Goal: Task Accomplishment & Management: Use online tool/utility

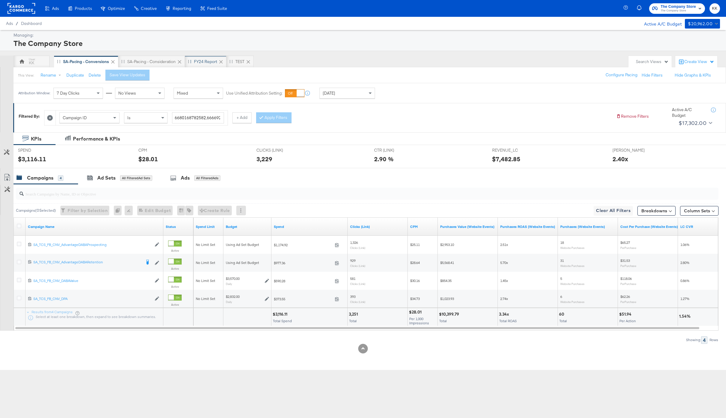
click at [210, 60] on div "FY24 Report" at bounding box center [205, 62] width 23 height 6
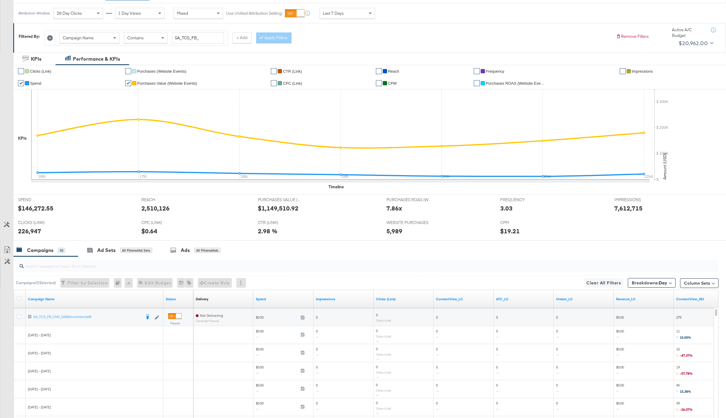
scroll to position [85, 0]
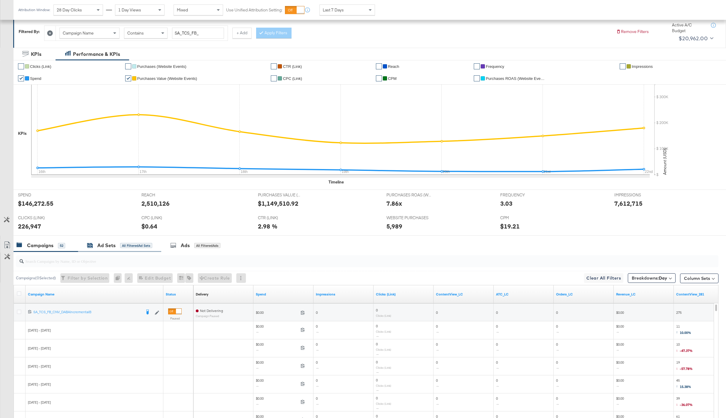
click at [109, 248] on div "Ad Sets" at bounding box center [106, 245] width 18 height 7
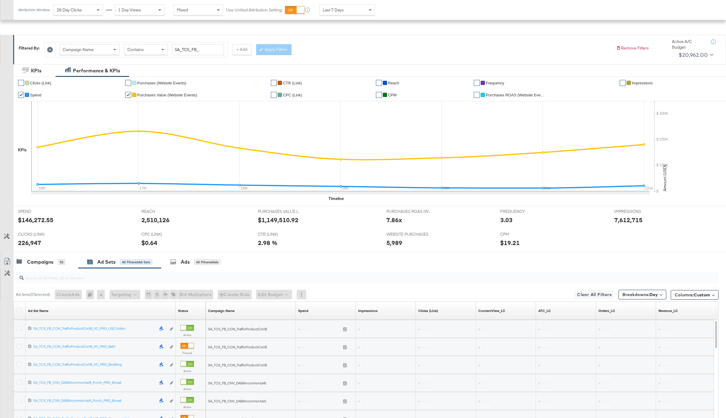
scroll to position [158, 0]
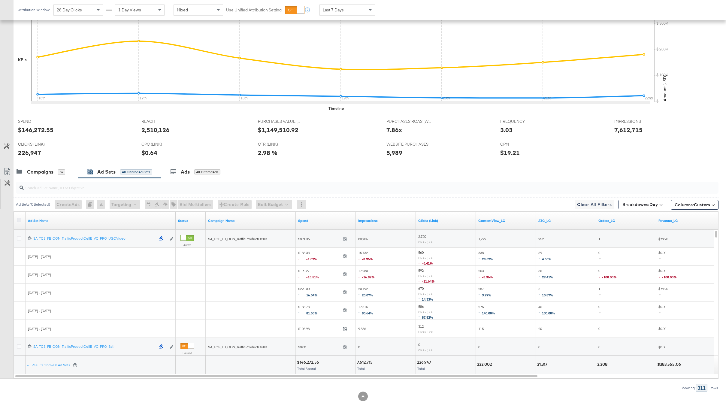
click at [19, 220] on icon at bounding box center [19, 220] width 5 height 5
click at [0, 0] on input "checkbox" at bounding box center [0, 0] width 0 height 0
click at [8, 170] on icon at bounding box center [7, 171] width 7 height 7
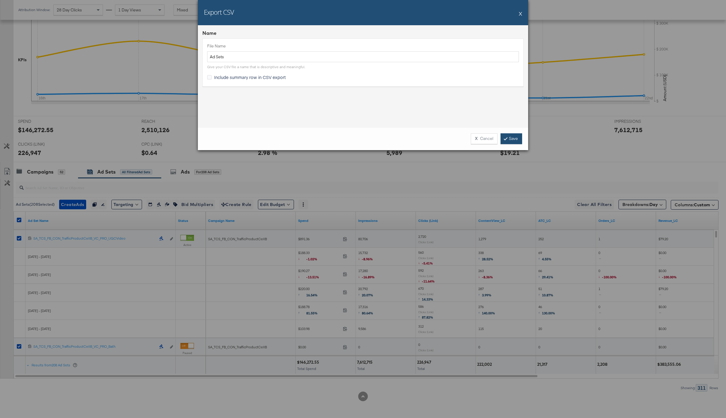
click at [512, 140] on link "Save" at bounding box center [511, 138] width 22 height 11
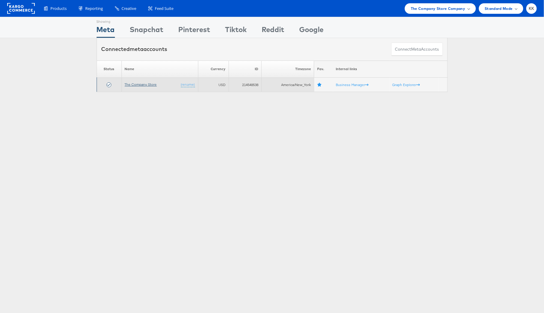
click at [132, 86] on link "The Company Store" at bounding box center [141, 84] width 32 height 5
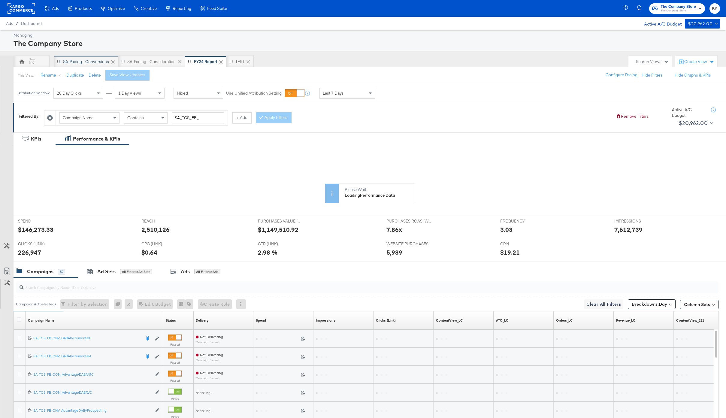
click at [81, 60] on div "SA-Pacing - Conversions" at bounding box center [86, 62] width 46 height 6
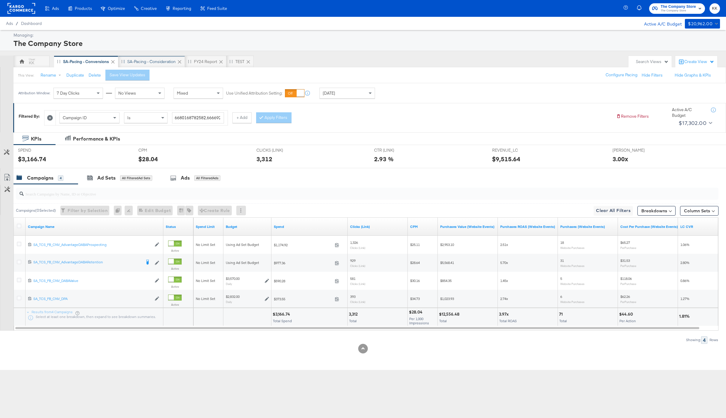
click at [151, 66] on div "SA-Pacing - Consideration" at bounding box center [151, 62] width 67 height 12
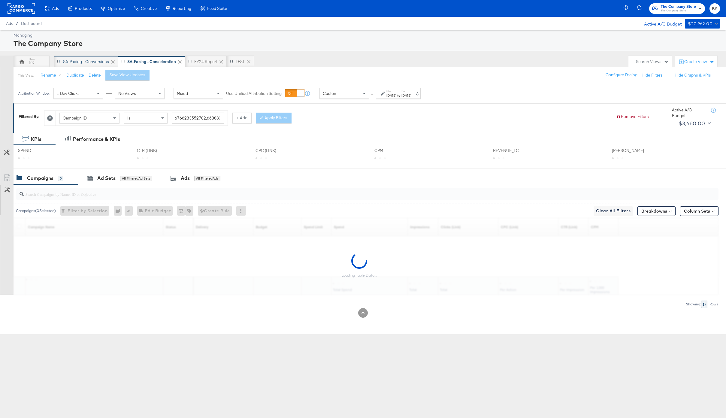
click at [81, 60] on div "SA-Pacing - Conversions" at bounding box center [86, 62] width 46 height 6
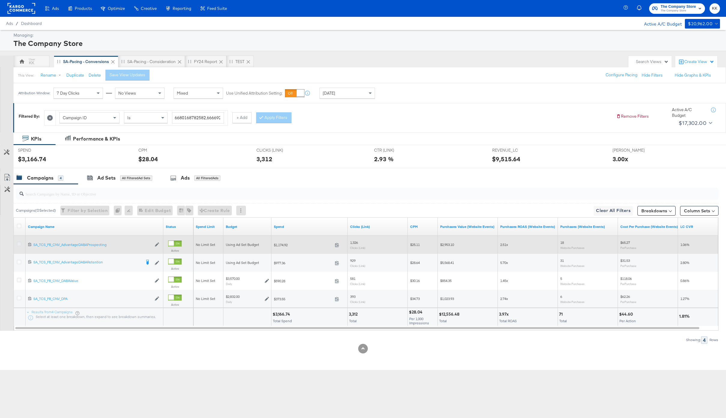
click at [19, 243] on icon at bounding box center [19, 244] width 5 height 5
click at [0, 0] on input "checkbox" at bounding box center [0, 0] width 0 height 0
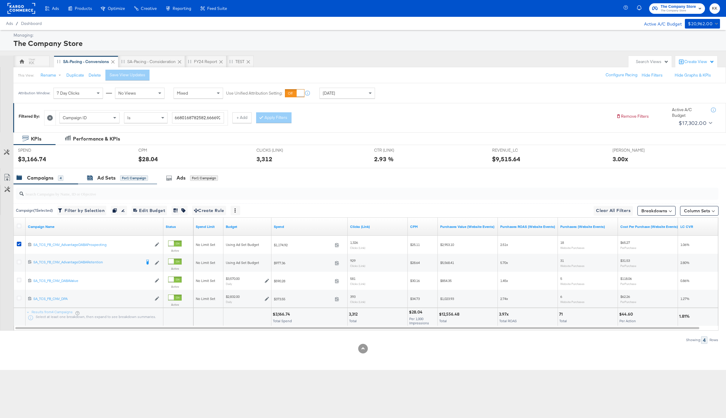
click at [109, 176] on div "Ad Sets" at bounding box center [106, 177] width 18 height 7
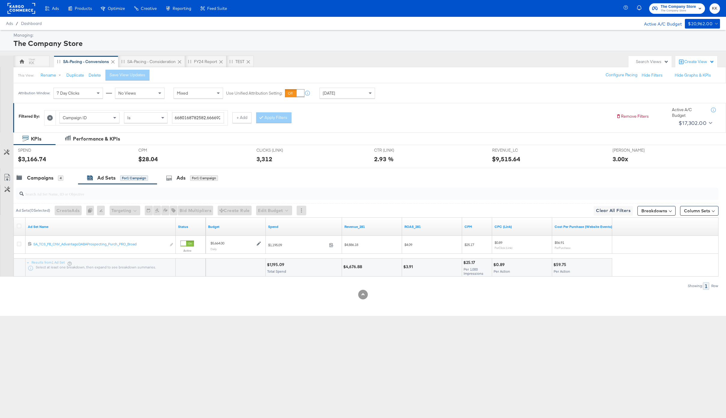
click at [21, 228] on div at bounding box center [20, 227] width 6 height 6
click at [20, 226] on icon at bounding box center [19, 226] width 5 height 5
click at [0, 0] on input "checkbox" at bounding box center [0, 0] width 0 height 0
click at [267, 214] on button "Edit Budget" at bounding box center [266, 211] width 36 height 10
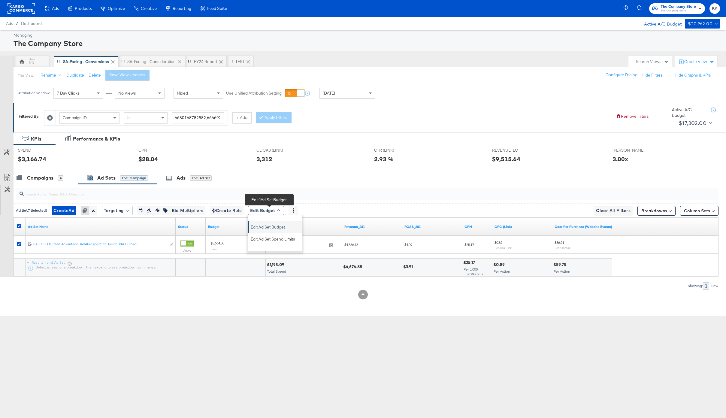
click at [279, 222] on button "Edit Ad Set Budget" at bounding box center [275, 226] width 53 height 10
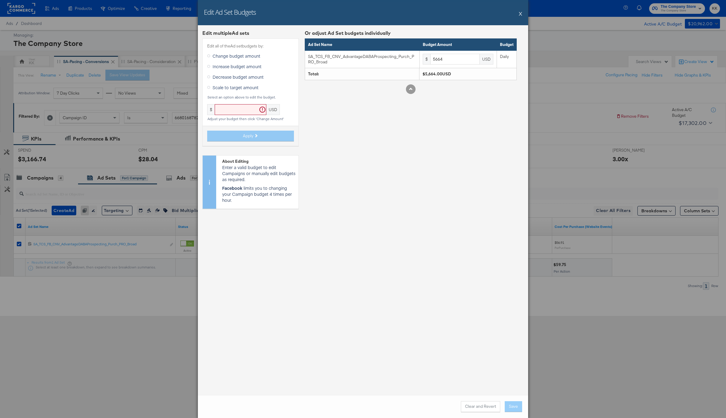
click at [523, 12] on div "Edit Ad Set Budgets X" at bounding box center [363, 12] width 330 height 25
click at [521, 14] on button "X" at bounding box center [520, 14] width 3 height 12
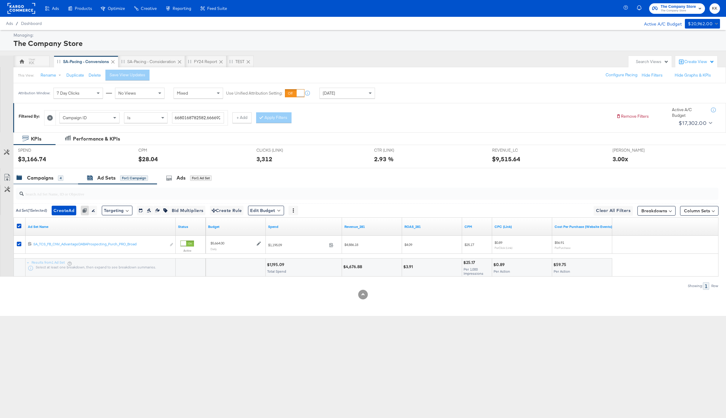
click at [35, 181] on div "Campaigns 4" at bounding box center [46, 177] width 65 height 13
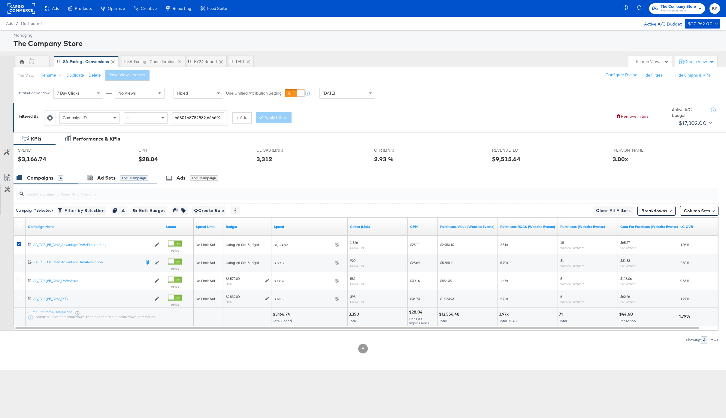
click at [119, 183] on div "Ad Sets for 1 Campaign" at bounding box center [117, 177] width 79 height 13
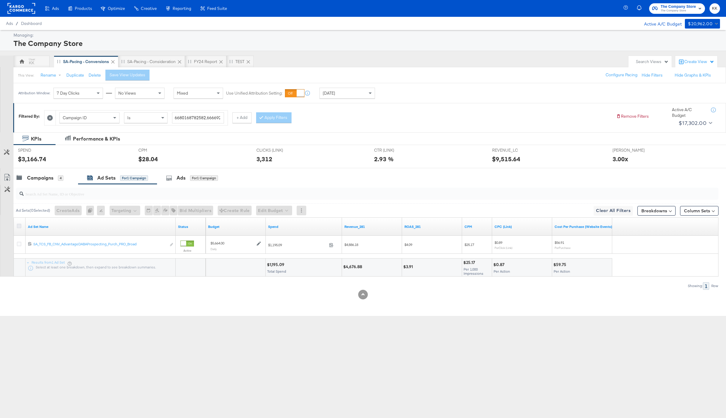
click at [19, 226] on icon at bounding box center [19, 226] width 5 height 5
click at [0, 0] on input "checkbox" at bounding box center [0, 0] width 0 height 0
click at [268, 209] on button "Edit Budget" at bounding box center [266, 211] width 36 height 10
click at [283, 224] on span "Edit Ad Set Budget" at bounding box center [268, 226] width 34 height 8
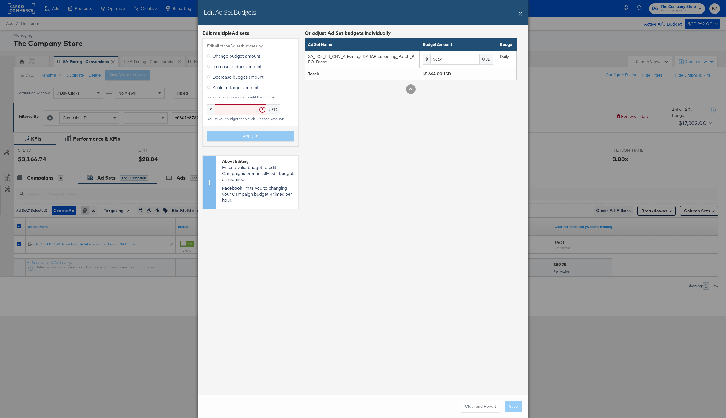
click at [219, 69] on span "Increase budget amount" at bounding box center [237, 66] width 49 height 6
click at [0, 0] on input "Increase budget amount" at bounding box center [0, 0] width 0 height 0
click at [258, 111] on input "text" at bounding box center [260, 109] width 52 height 11
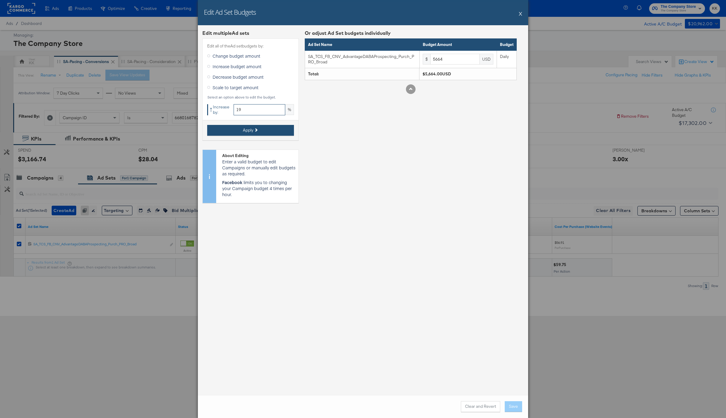
type input "19"
click at [251, 129] on span "Apply" at bounding box center [248, 130] width 11 height 6
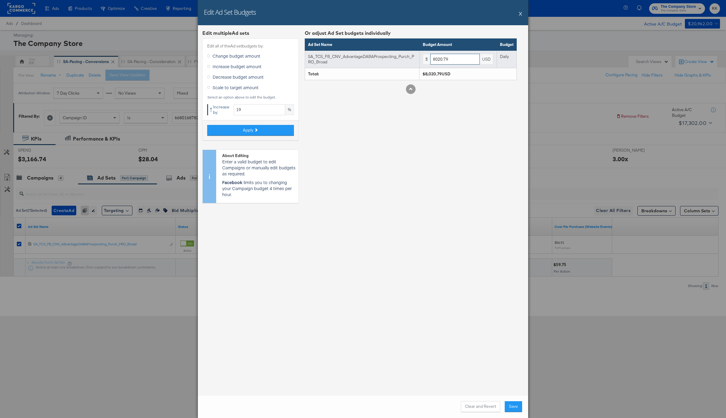
drag, startPoint x: 470, startPoint y: 58, endPoint x: 393, endPoint y: 58, distance: 76.9
click at [393, 58] on tr "SA_TCS_FB_CNV_AdvantageDABAProspecting_Purch_PRO_Broad $ 8020.79 USD Daily" at bounding box center [411, 58] width 212 height 17
type input "9"
type input "8000"
click at [404, 151] on div "Or adjust Ad Set budgets individually Ad Set Name Budget Amount Budget SA_TCS_F…" at bounding box center [411, 119] width 212 height 178
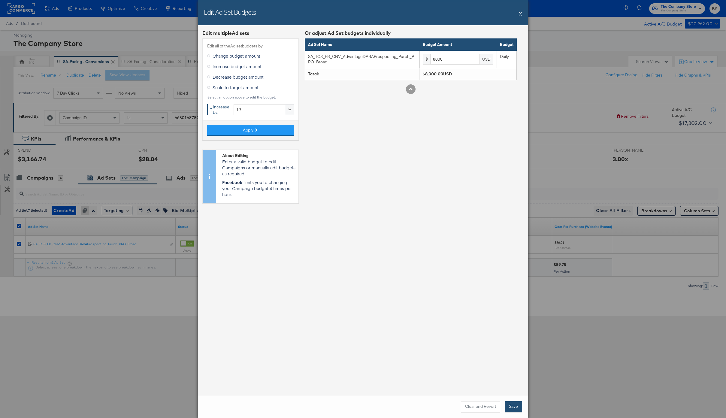
click at [513, 406] on button "Save" at bounding box center [513, 406] width 17 height 11
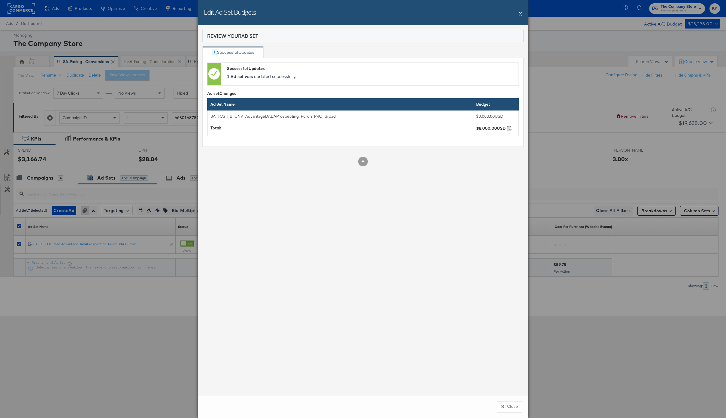
click at [508, 406] on button "Close" at bounding box center [509, 406] width 25 height 11
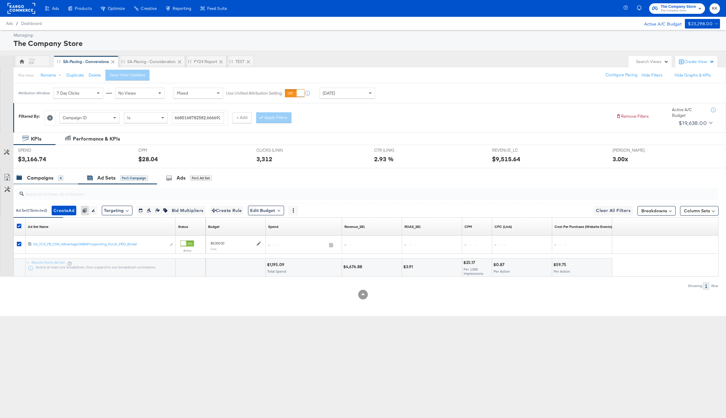
click at [47, 172] on div "Campaigns 4" at bounding box center [46, 177] width 65 height 13
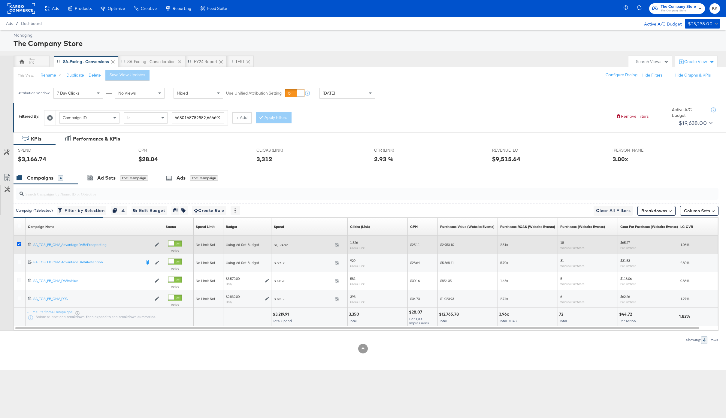
click at [19, 244] on icon at bounding box center [19, 244] width 5 height 5
click at [0, 0] on input "checkbox" at bounding box center [0, 0] width 0 height 0
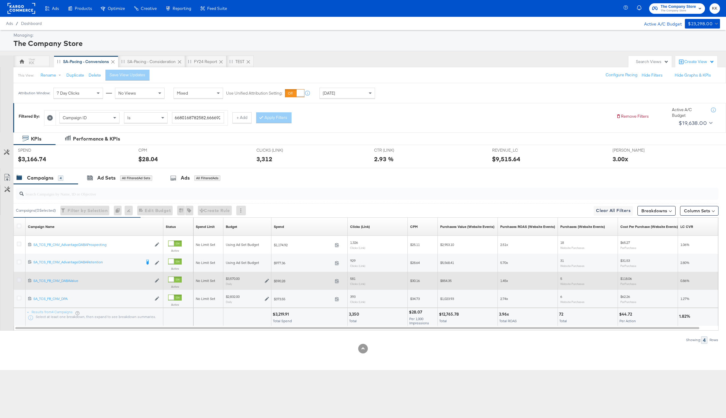
click at [21, 278] on icon at bounding box center [19, 280] width 5 height 5
click at [0, 0] on input "checkbox" at bounding box center [0, 0] width 0 height 0
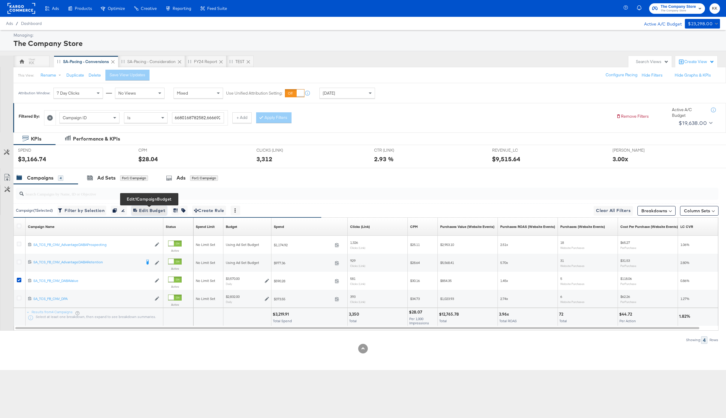
click at [156, 214] on span "Edit 1 Campaign Budget Edit Budget" at bounding box center [149, 211] width 32 height 8
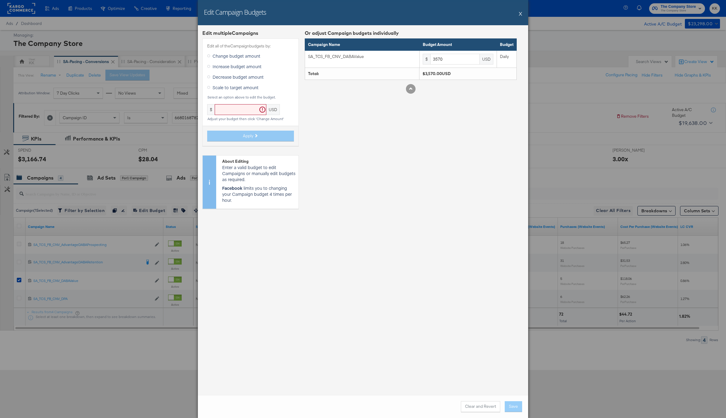
click at [252, 68] on span "Increase budget amount" at bounding box center [237, 66] width 49 height 6
click at [0, 0] on input "Increase budget amount" at bounding box center [0, 0] width 0 height 0
click at [252, 114] on input "text" at bounding box center [260, 109] width 52 height 11
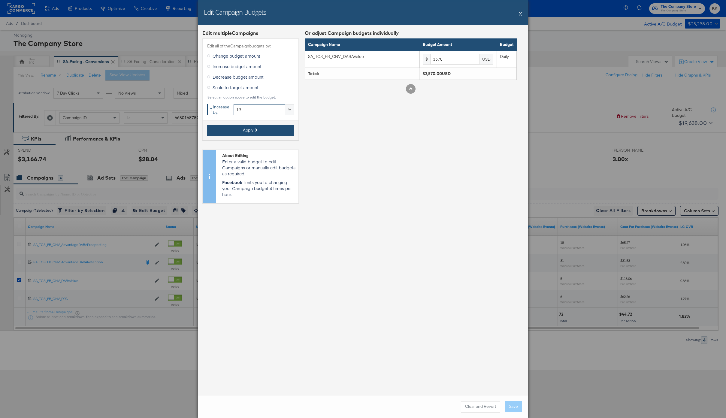
type input "19"
click at [253, 130] on span "Apply" at bounding box center [248, 130] width 11 height 6
click at [254, 130] on button "Apply" at bounding box center [250, 130] width 87 height 11
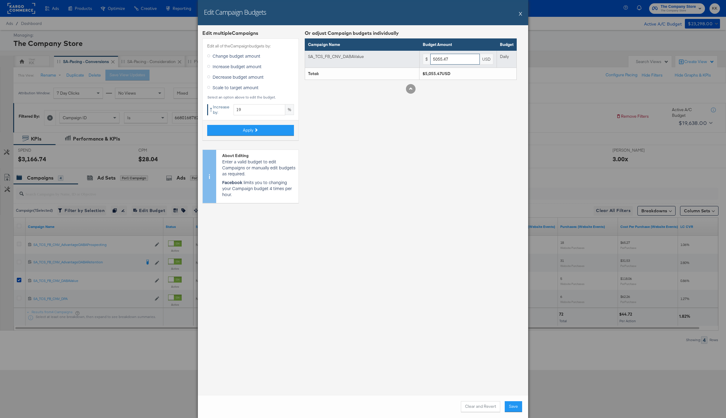
drag, startPoint x: 457, startPoint y: 59, endPoint x: 418, endPoint y: 59, distance: 38.1
click at [418, 59] on tr "SA_TCS_FB_CNV_DABAValue $ 5055.47 USD Daily" at bounding box center [411, 58] width 212 height 17
click at [429, 125] on div "Or adjust Campaign budgets individually Campaign Name Budget Amount Budget SA_T…" at bounding box center [411, 119] width 212 height 178
drag, startPoint x: 453, startPoint y: 58, endPoint x: 417, endPoint y: 58, distance: 35.7
click at [417, 58] on tr "SA_TCS_FB_CNV_DABAValue $ 5000 USD Daily" at bounding box center [411, 58] width 212 height 17
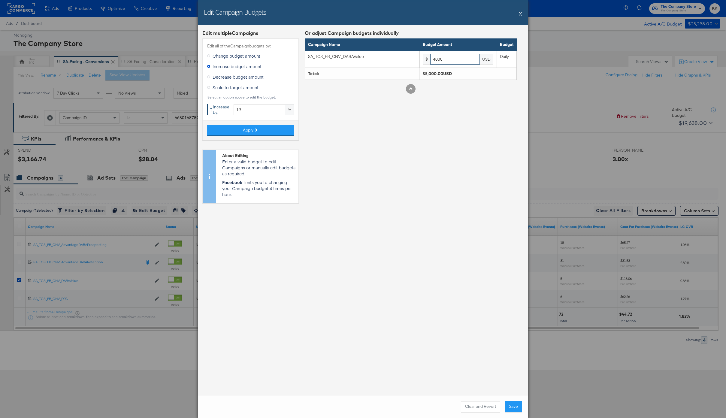
type input "4000"
click at [444, 197] on div "Or adjust Campaign budgets individually Campaign Name Budget Amount Budget SA_T…" at bounding box center [411, 119] width 212 height 178
click at [515, 410] on button "Save" at bounding box center [513, 406] width 17 height 11
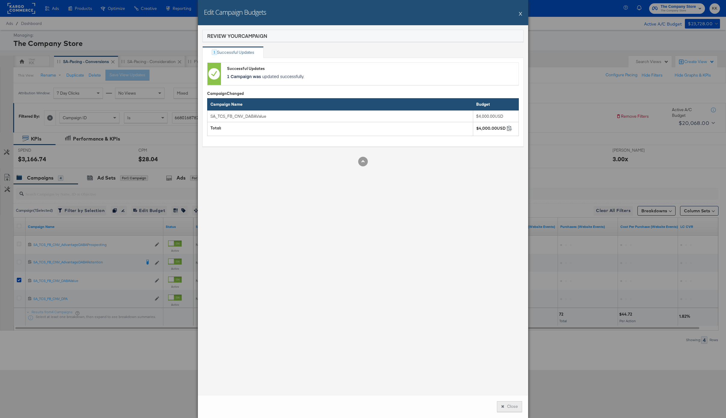
click at [517, 408] on button "Close" at bounding box center [509, 406] width 25 height 11
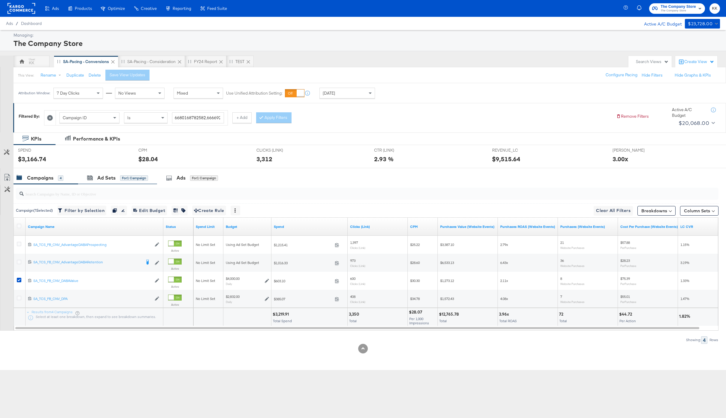
click at [125, 184] on div "Ad Sets for 1 Campaign" at bounding box center [117, 177] width 79 height 13
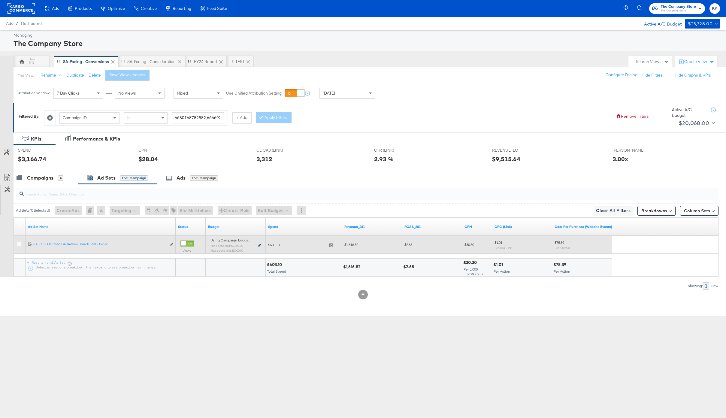
click at [258, 244] on icon at bounding box center [259, 245] width 3 height 3
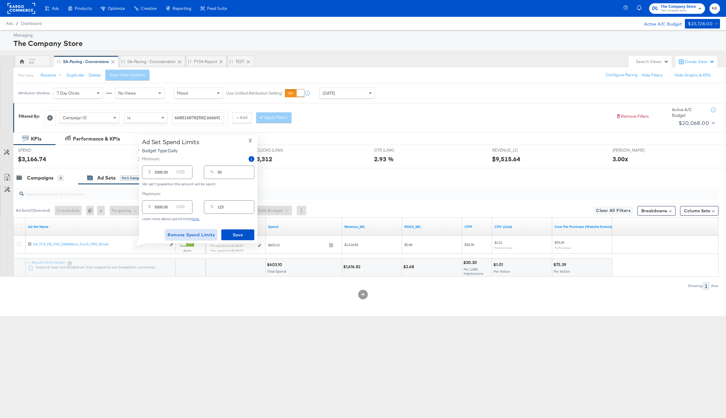
click at [184, 233] on span "Remove Spend Limits" at bounding box center [191, 235] width 47 height 8
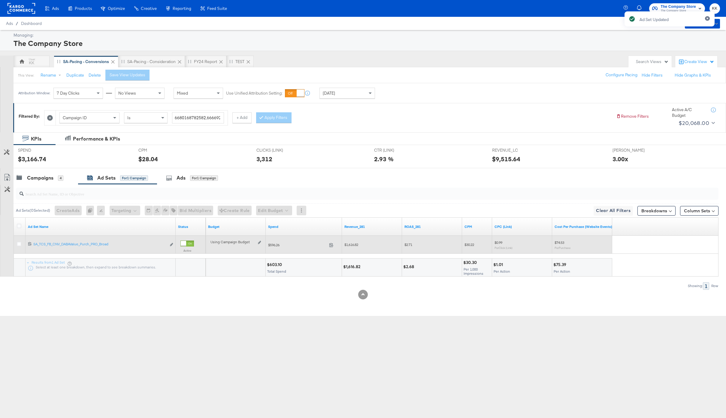
click at [259, 244] on div "Using Campaign Budget Edit spend limits" at bounding box center [235, 244] width 50 height 5
click at [259, 244] on icon at bounding box center [259, 242] width 3 height 3
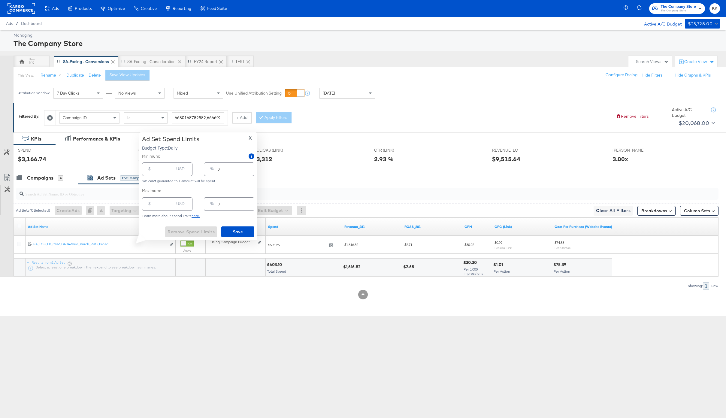
click at [157, 172] on input "number" at bounding box center [164, 166] width 19 height 13
type input "3"
type input "30"
type input "1"
type input "300"
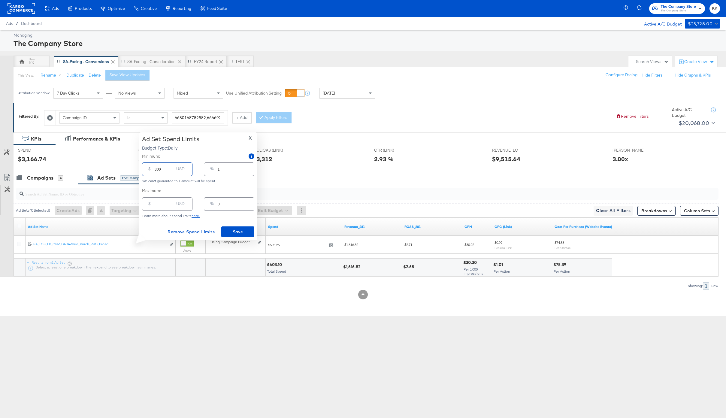
type input "8"
type input "30"
type input "1"
type input "3"
type input "0"
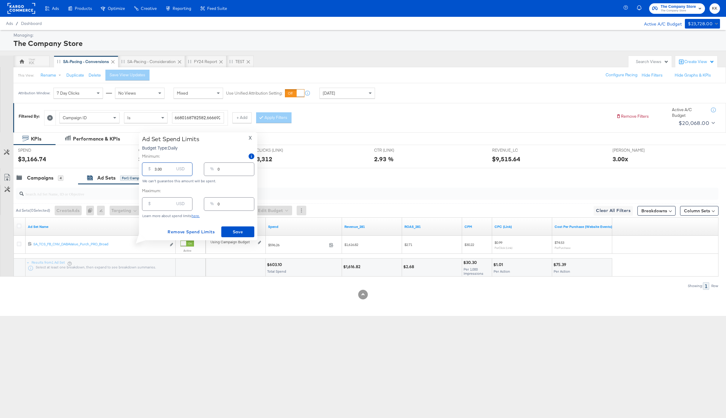
type input ".00"
type input "20.00"
type input "1"
type input "200.00"
type input "5"
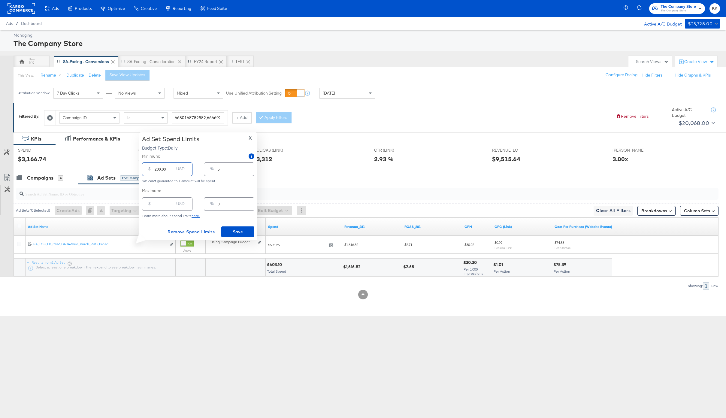
type input "2000.00"
type input "50"
type input "2000.00"
click at [234, 234] on span "Save" at bounding box center [238, 232] width 28 height 8
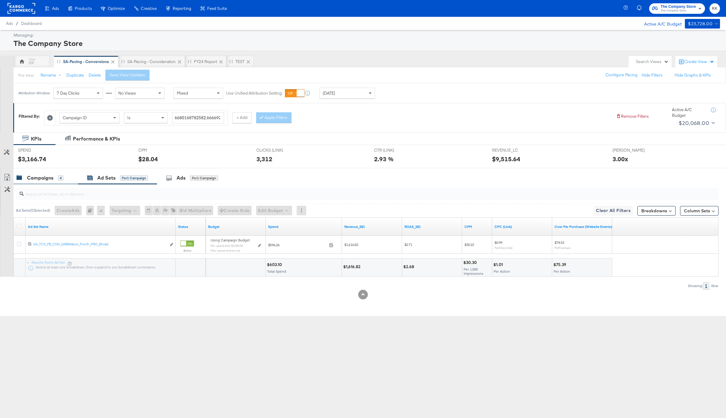
click at [44, 177] on div "Campaigns" at bounding box center [40, 177] width 26 height 7
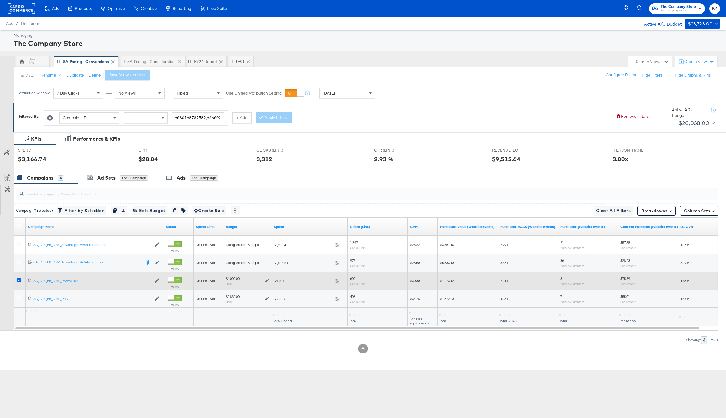
click at [18, 279] on icon at bounding box center [19, 280] width 5 height 5
click at [0, 0] on input "checkbox" at bounding box center [0, 0] width 0 height 0
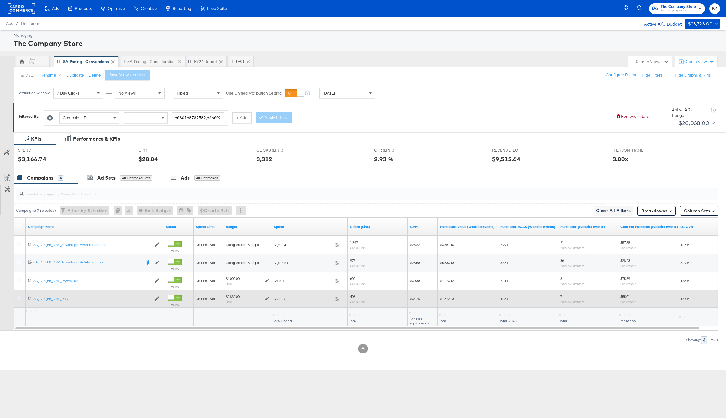
click at [18, 296] on icon at bounding box center [19, 298] width 5 height 5
click at [0, 0] on input "checkbox" at bounding box center [0, 0] width 0 height 0
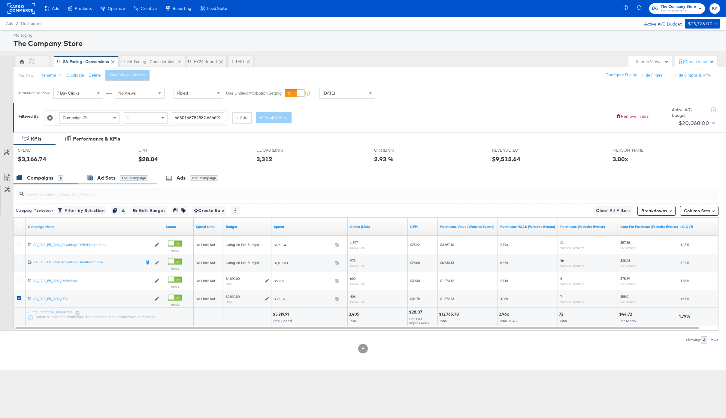
click at [125, 178] on div "for 1 Campaign" at bounding box center [134, 177] width 28 height 5
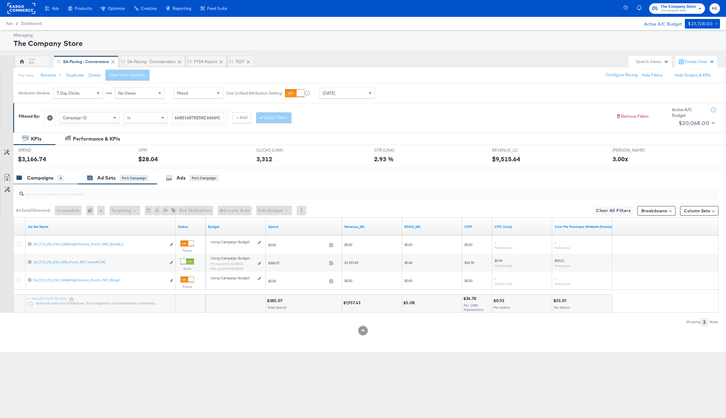
click at [45, 174] on div "Campaigns" at bounding box center [40, 177] width 26 height 7
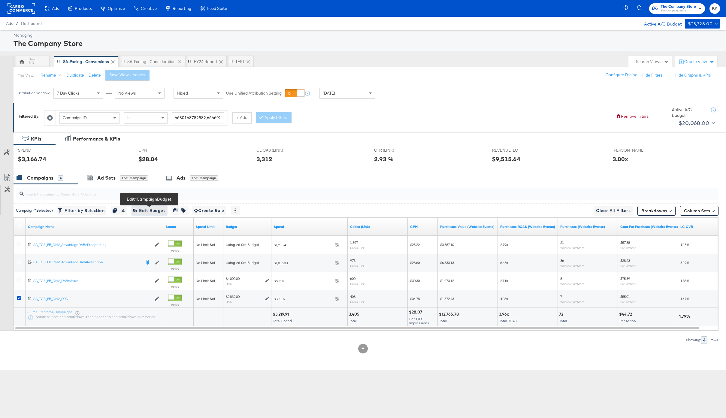
click at [149, 211] on span "Edit 1 Campaign Budget Edit Budget" at bounding box center [149, 211] width 32 height 8
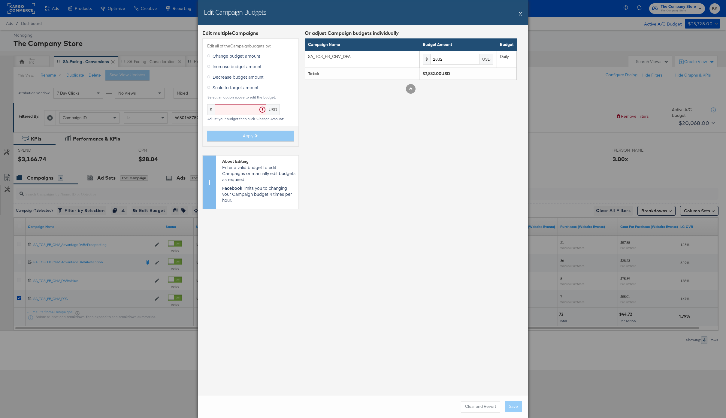
click at [239, 69] on span "Increase budget amount" at bounding box center [237, 66] width 49 height 6
click at [0, 0] on input "Increase budget amount" at bounding box center [0, 0] width 0 height 0
click at [244, 107] on input "text" at bounding box center [260, 109] width 52 height 11
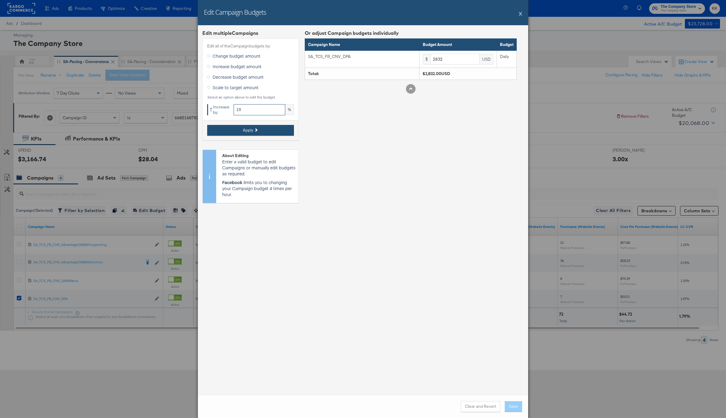
type input "19"
click at [248, 134] on button "Apply" at bounding box center [250, 130] width 87 height 11
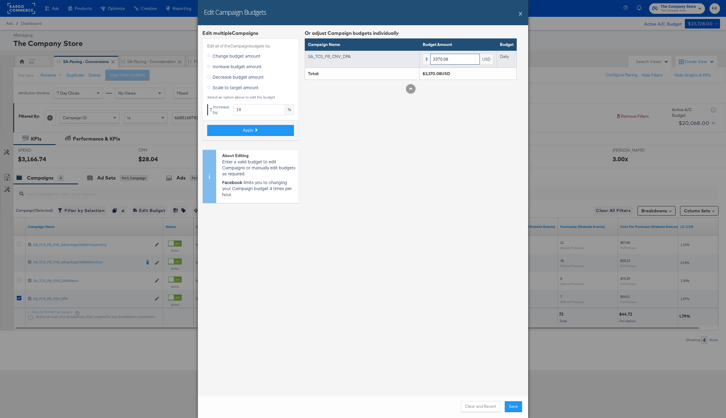
drag, startPoint x: 463, startPoint y: 62, endPoint x: 411, endPoint y: 60, distance: 51.9
click at [411, 60] on tr "SA_TCS_FB_CNV_DPA $ 3370.08 USD Daily" at bounding box center [411, 58] width 212 height 17
type input "3400"
click at [515, 406] on button "Save" at bounding box center [513, 406] width 17 height 11
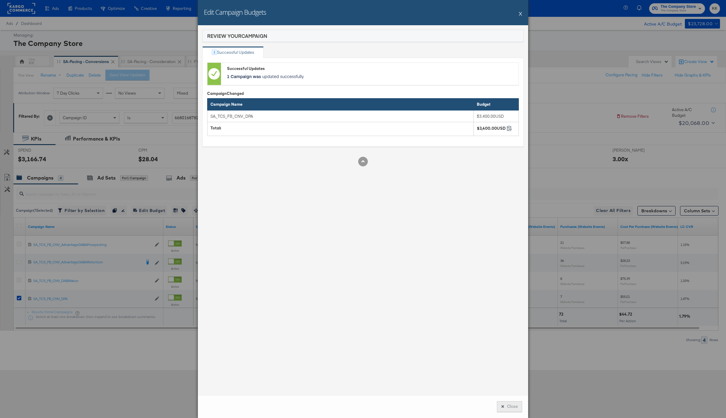
click at [507, 405] on button "Close" at bounding box center [509, 406] width 25 height 11
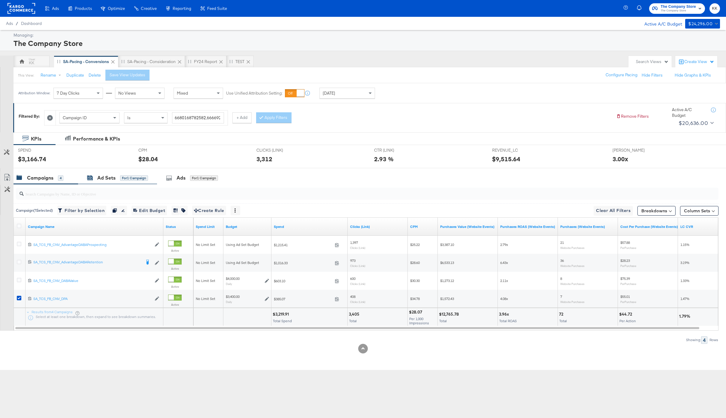
click at [139, 176] on div "for 1 Campaign" at bounding box center [134, 177] width 28 height 5
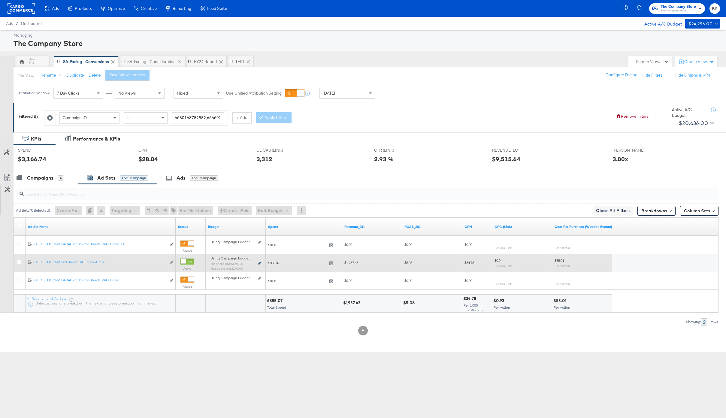
click at [261, 262] on icon at bounding box center [259, 263] width 3 height 3
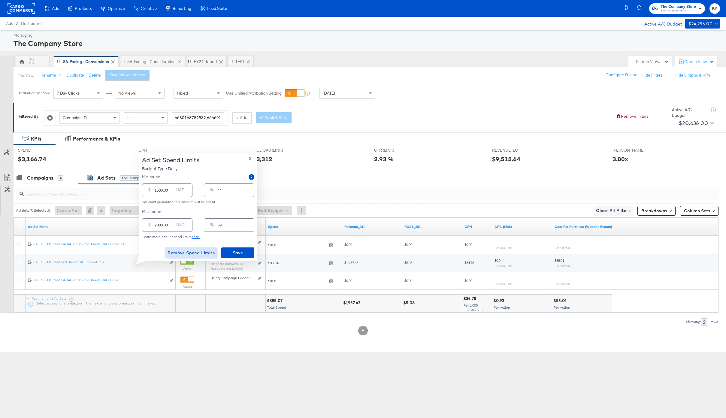
click at [186, 252] on span "Remove Spend Limits" at bounding box center [191, 253] width 47 height 8
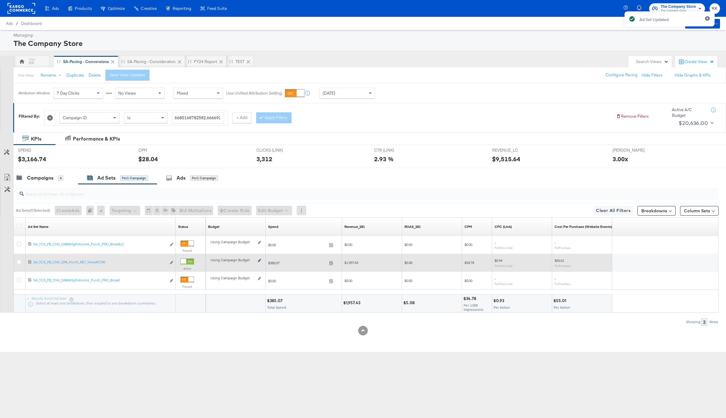
click at [259, 260] on icon at bounding box center [259, 260] width 3 height 3
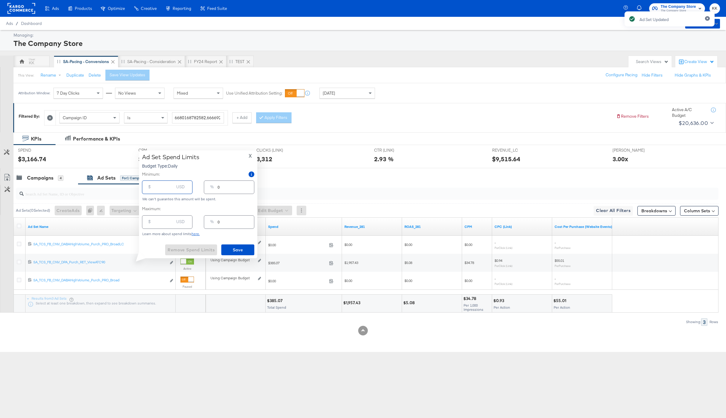
click at [157, 189] on input "number" at bounding box center [164, 184] width 19 height 13
type input "2"
type input "20"
type input "1"
type input "200"
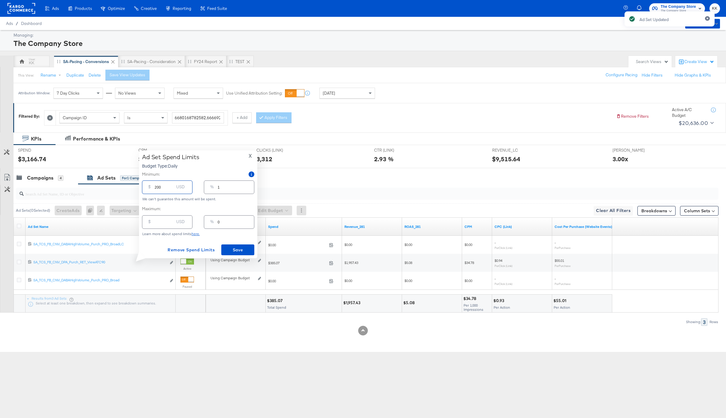
type input "6"
type input "2000"
type input "59"
type input "200"
type input "6"
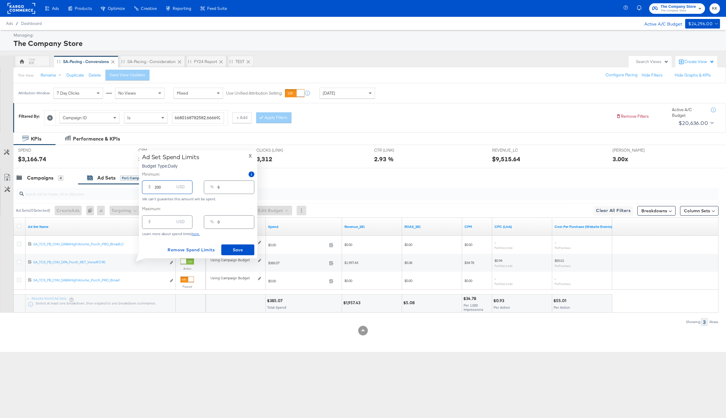
type input "20"
type input "1"
type input "2"
type input "0"
type input "12.00"
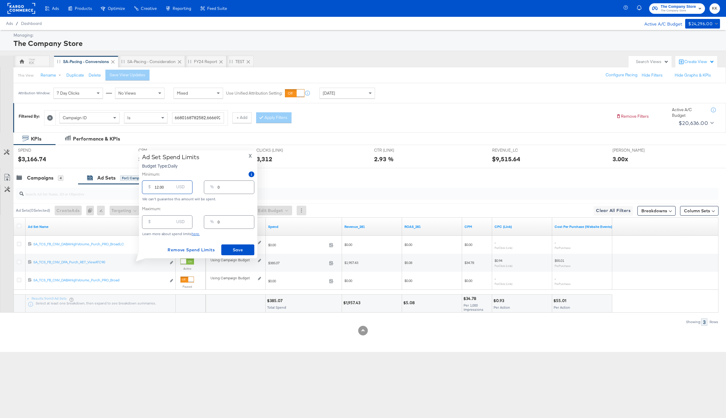
type input "172.00"
type input "5"
type input "1702.00"
type input "50"
type input "17002.00"
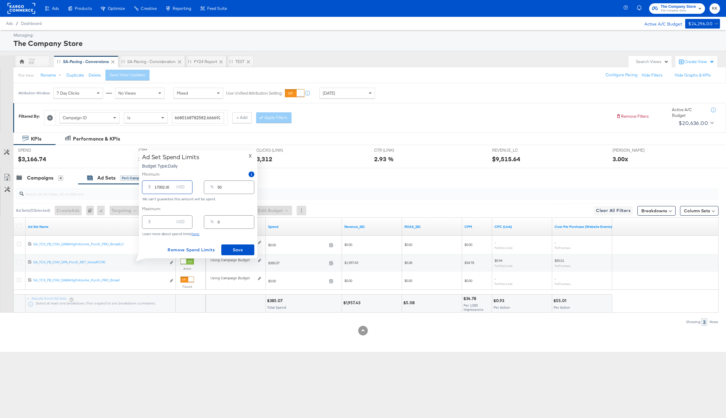
type input "500"
type input "1700.00"
type input "50"
type input "1700.00"
click at [236, 240] on div "Ad Set Spend Limits Budget Type: Daily X Minimum: $ 1700.00 USD % 50 We can't g…" at bounding box center [198, 204] width 112 height 102
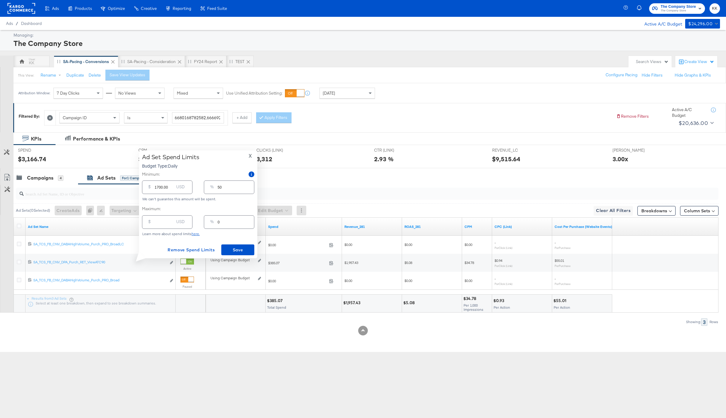
click at [236, 243] on div "Ad Set Spend Limits Budget Type: Daily X Minimum: $ 1700.00 USD % 50 We can't g…" at bounding box center [198, 204] width 112 height 102
click at [239, 253] on span "Save" at bounding box center [238, 250] width 28 height 8
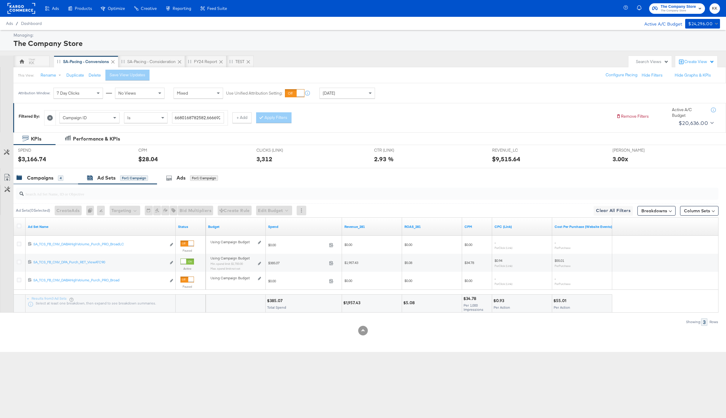
click at [41, 173] on div "Campaigns 4" at bounding box center [46, 177] width 65 height 13
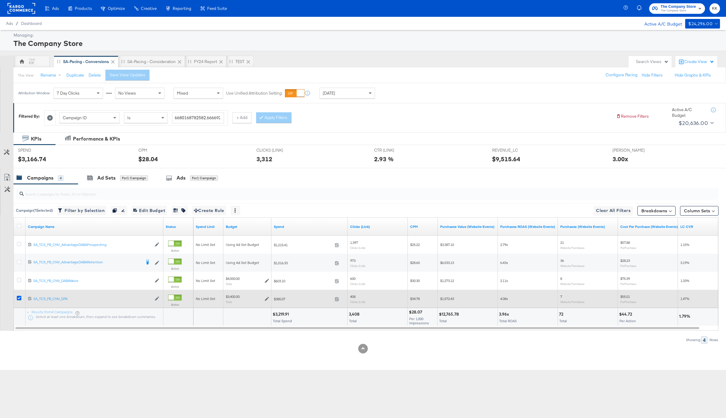
click at [20, 297] on icon at bounding box center [19, 298] width 5 height 5
click at [0, 0] on input "checkbox" at bounding box center [0, 0] width 0 height 0
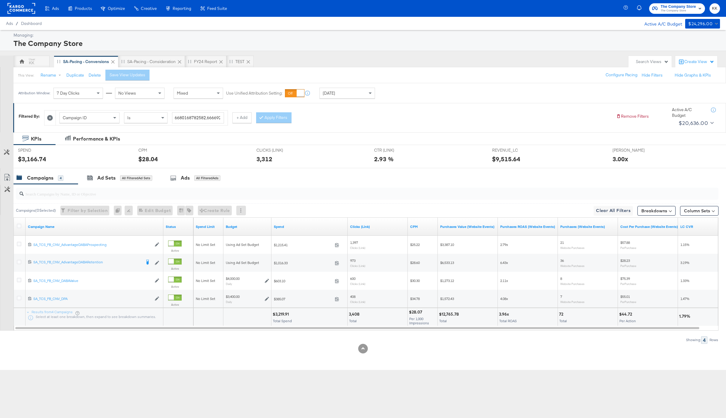
click at [21, 5] on rect at bounding box center [22, 8] width 28 height 11
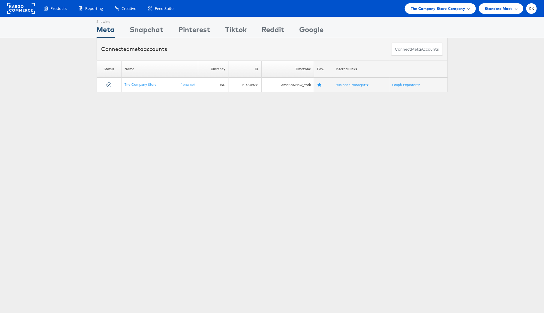
click at [454, 8] on span "The Company Store Company" at bounding box center [438, 8] width 55 height 6
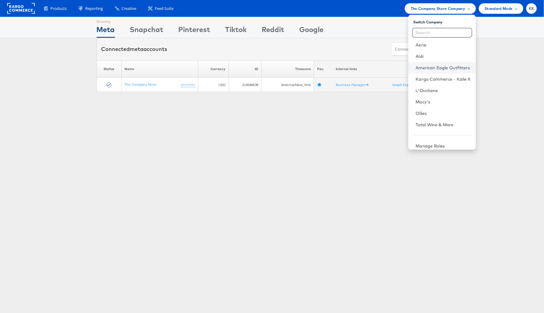
click at [453, 66] on link "American Eagle Outfitters" at bounding box center [443, 68] width 55 height 6
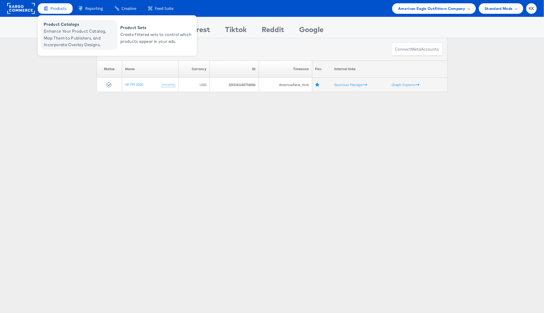
click at [63, 41] on span "Enhance Your Product Catalog, Map Them to Publishers, and Incorporate Overlay D…" at bounding box center [80, 38] width 72 height 20
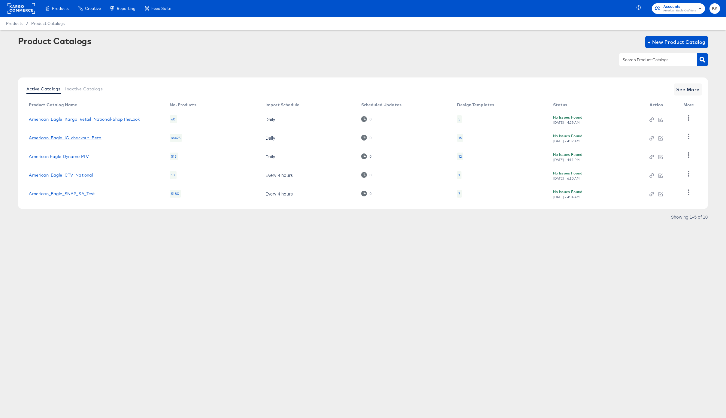
click at [86, 140] on link "American_Eagle_IG_checkout_Beta" at bounding box center [65, 137] width 73 height 5
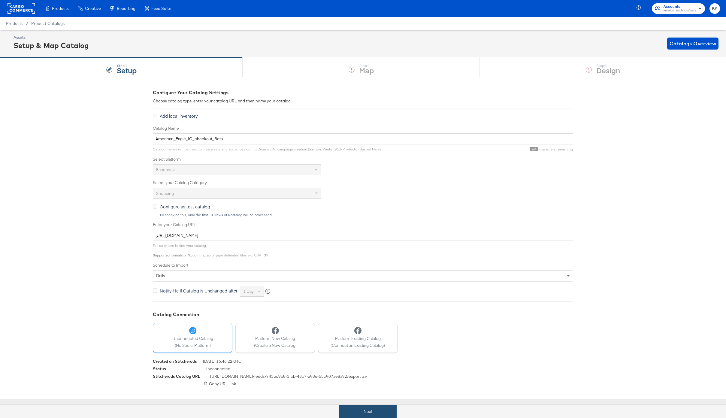
click at [378, 411] on button "Next" at bounding box center [367, 412] width 57 height 14
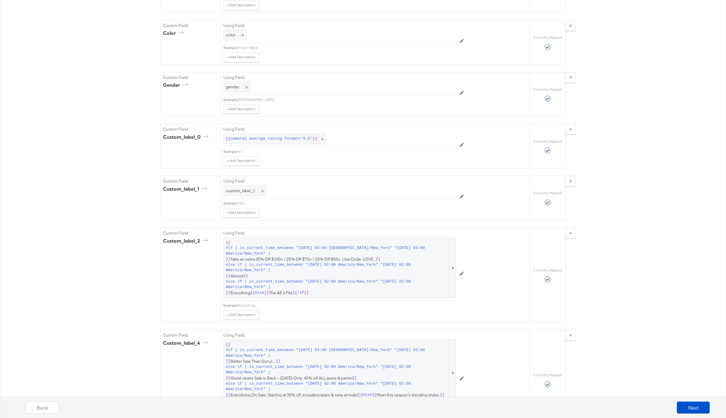
scroll to position [800, 0]
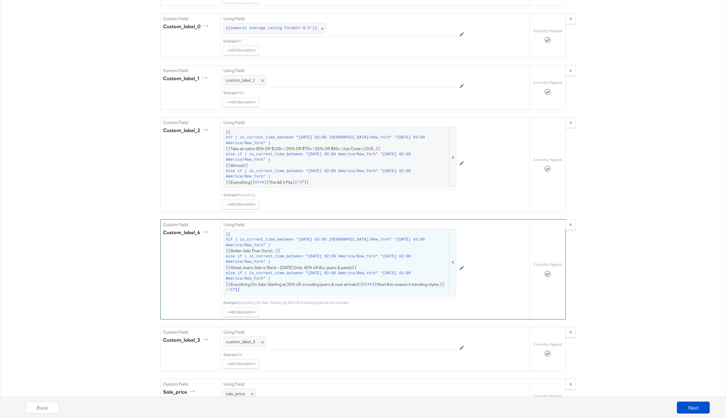
click at [273, 263] on span "else if ( is_current_time_between "[DATE] 02:00 America/New_York" "[DATE] 02:00…" at bounding box center [337, 259] width 222 height 11
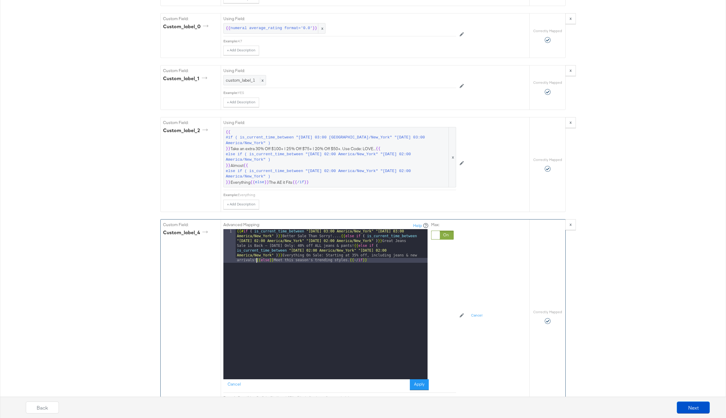
click at [255, 261] on div "{{# if ( is_current_time_between "[DATE] 03:00 America/New_York" "[DATE] 03:00 …" at bounding box center [332, 337] width 192 height 217
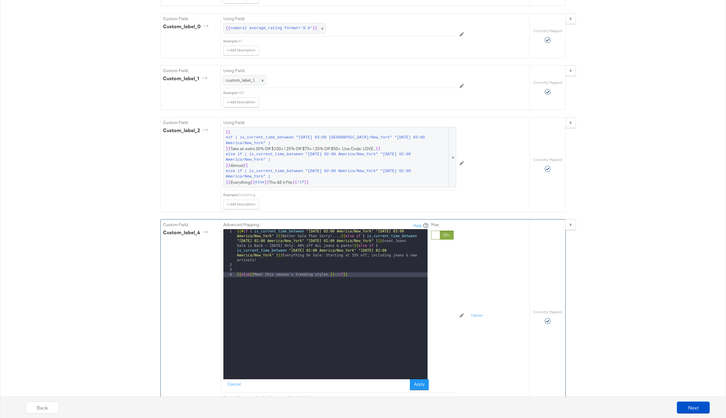
click at [352, 246] on div "{{# if ( is_current_time_between "[DATE] 03:00 America/New_York" "[DATE] 03:00 …" at bounding box center [332, 323] width 192 height 189
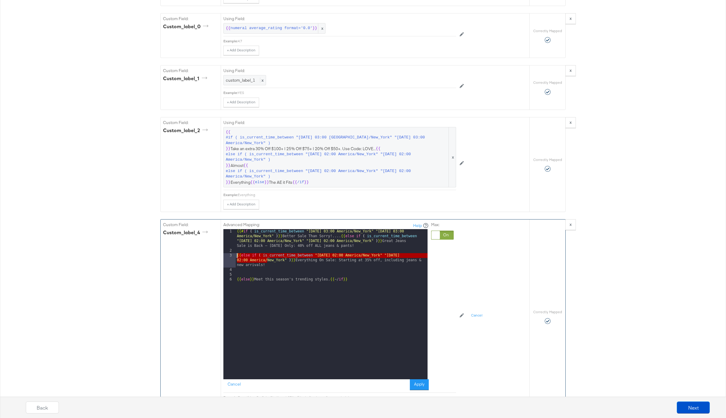
drag, startPoint x: 268, startPoint y: 262, endPoint x: 221, endPoint y: 256, distance: 47.5
click at [221, 256] on div "Advanced Mapping: Help 1 2 3 4 5 6 {{# if ( is_current_time_between "[DATE] 03:…" at bounding box center [375, 316] width 309 height 195
drag, startPoint x: 273, startPoint y: 266, endPoint x: 207, endPoint y: 253, distance: 67.0
click at [207, 253] on div "Custom Field: custom_label_4 Advanced Mapping: Help 1 2 3 4 5 6 {{# if ( is_cur…" at bounding box center [345, 316] width 369 height 195
click at [269, 266] on div "{{# if ( is_current_time_between "[DATE] 03:00 America/New_York" "[DATE] 03:00 …" at bounding box center [332, 316] width 192 height 174
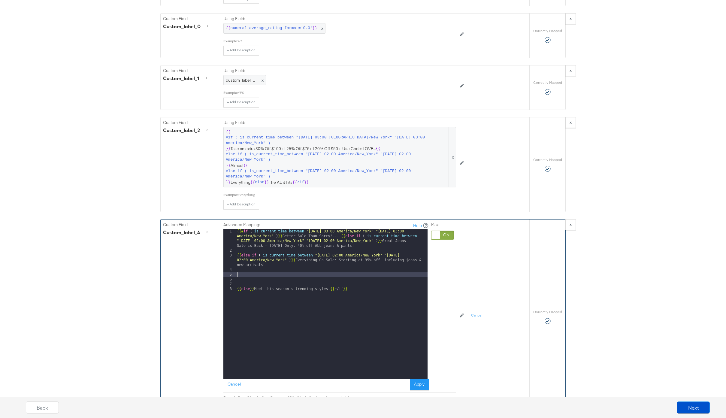
paste textarea
click at [338, 274] on div "{{# if ( is_current_time_between "[DATE] 03:00 America/New_York" "[DATE] 03:00 …" at bounding box center [332, 316] width 192 height 174
click at [415, 276] on div "{{# if ( is_current_time_between "[DATE] 03:00 America/New_York" "[DATE] 03:00 …" at bounding box center [332, 316] width 192 height 174
click at [280, 284] on div "{{# if ( is_current_time_between "[DATE] 03:00 America/New_York" "[DATE] 03:00 …" at bounding box center [332, 316] width 192 height 174
click at [313, 282] on div "{{# if ( is_current_time_between "[DATE] 03:00 America/New_York" "[DATE] 03:00 …" at bounding box center [332, 316] width 192 height 174
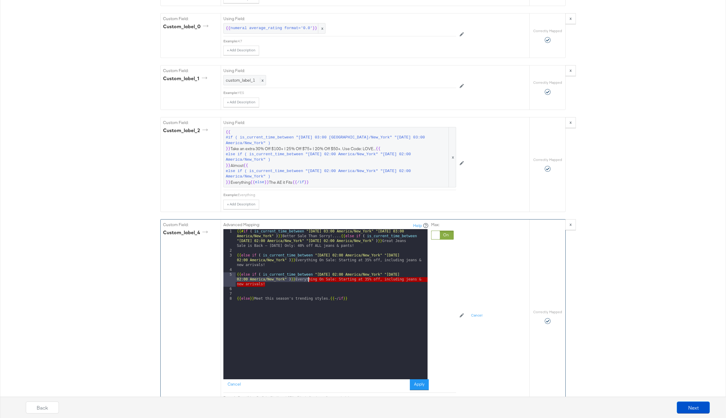
drag, startPoint x: 307, startPoint y: 284, endPoint x: 308, endPoint y: 281, distance: 3.2
click at [308, 281] on div "{{# if ( is_current_time_between "[DATE] 03:00 America/New_York" "[DATE] 03:00 …" at bounding box center [332, 316] width 192 height 174
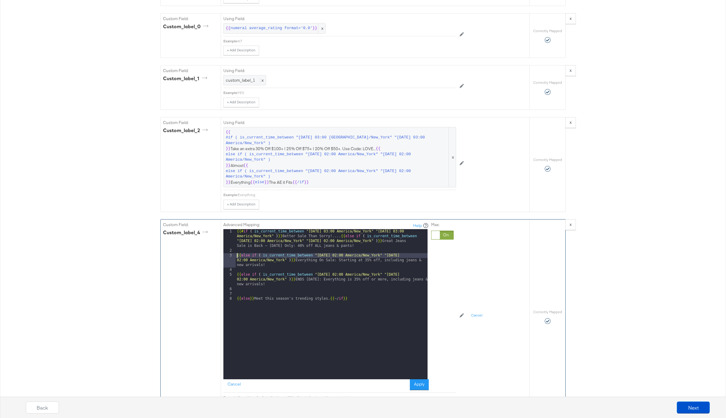
click at [237, 256] on div "{{# if ( is_current_time_between "[DATE] 03:00 America/New_York" "[DATE] 03:00 …" at bounding box center [332, 316] width 192 height 174
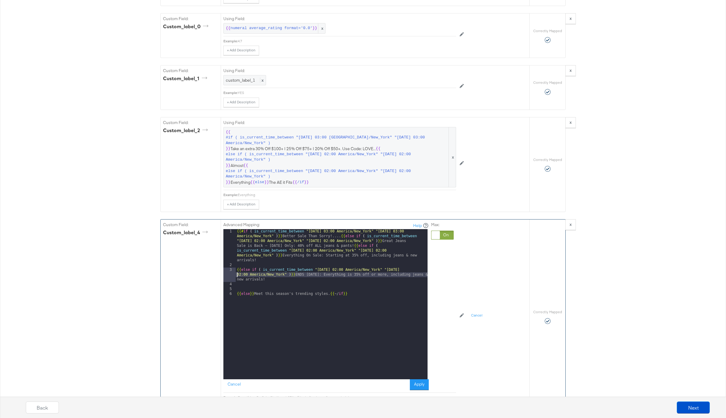
drag, startPoint x: 237, startPoint y: 274, endPoint x: 239, endPoint y: 280, distance: 6.6
click at [237, 274] on div "{{# if ( is_current_time_between "[DATE] 03:00 America/New_York" "[DATE] 03:00 …" at bounding box center [332, 323] width 192 height 189
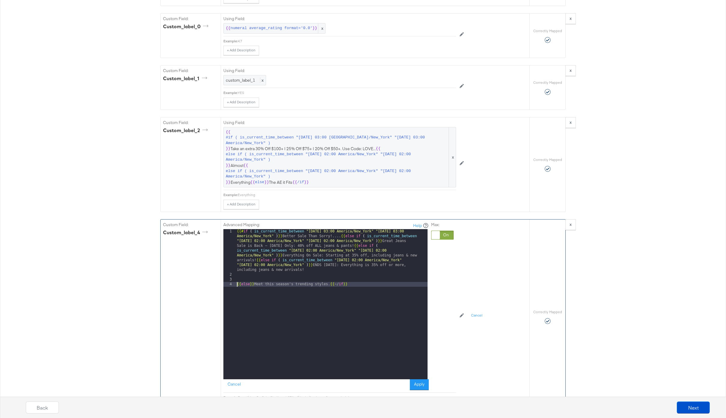
click at [236, 286] on div "{{# if ( is_current_time_between "[DATE] 03:00 America/New_York" "[DATE] 03:00 …" at bounding box center [332, 328] width 192 height 198
click at [424, 387] on button "Apply" at bounding box center [419, 384] width 19 height 11
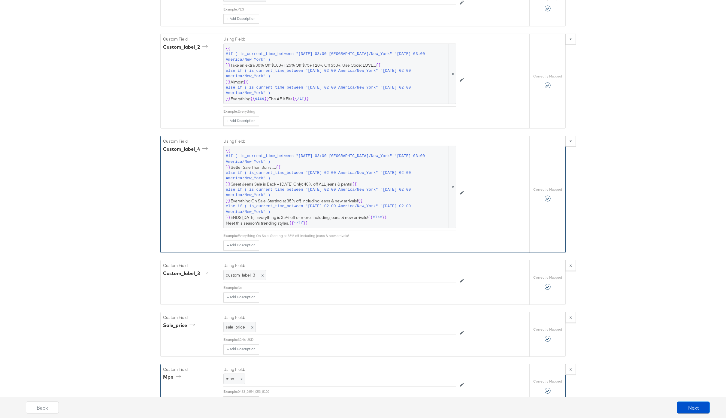
scroll to position [904, 0]
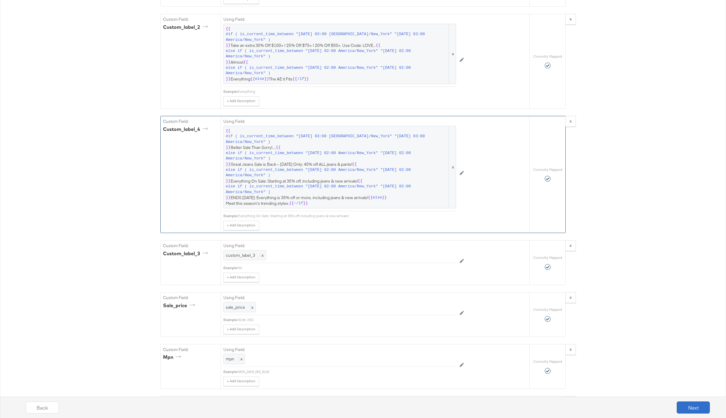
click at [692, 406] on button "Next" at bounding box center [693, 407] width 33 height 12
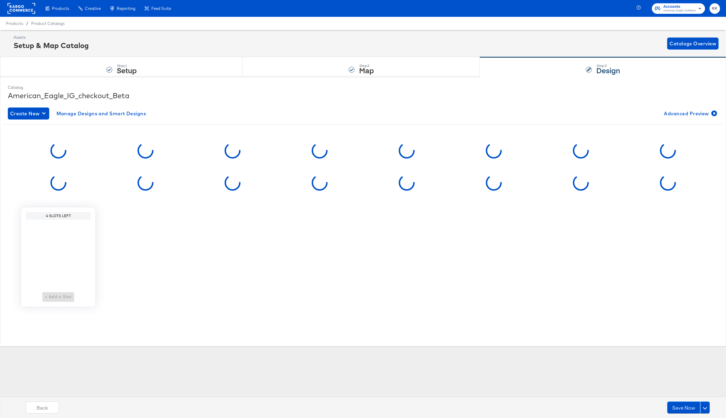
scroll to position [0, 0]
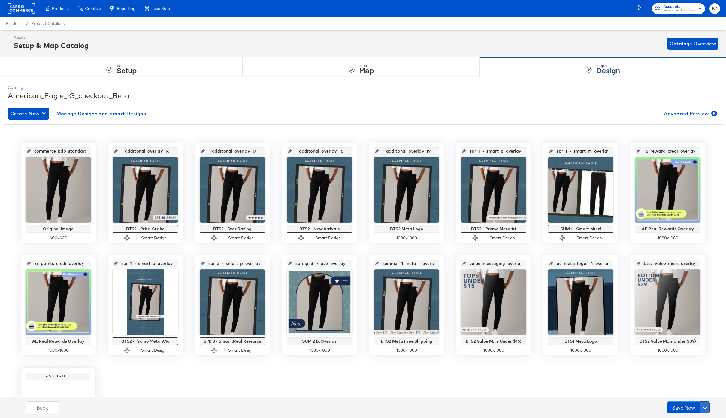
click at [706, 409] on button at bounding box center [705, 407] width 10 height 12
click at [683, 394] on div "Schedule Save" at bounding box center [690, 396] width 27 height 6
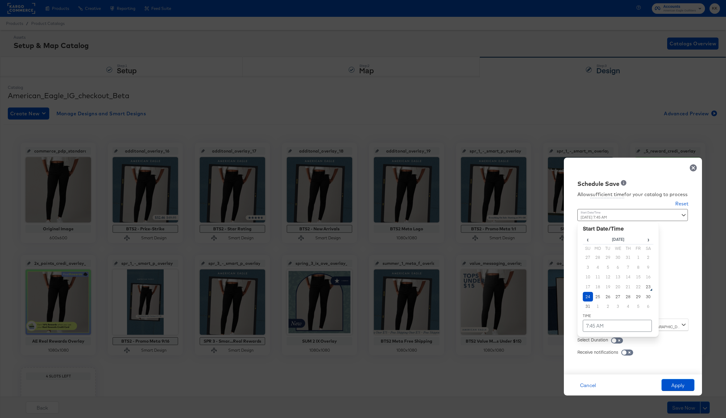
click at [586, 311] on div "[DATE] 7:45 AM ‹ [DATE] › Su Mo Tu We Th Fr Sa 27 28 29 30 31 1 2 3 4 5 6 7 8 9…" at bounding box center [617, 261] width 81 height 105
click at [598, 299] on td "25" at bounding box center [598, 297] width 10 height 10
click at [589, 297] on td "24" at bounding box center [588, 297] width 10 height 10
click at [589, 327] on td "7:45 AM" at bounding box center [617, 326] width 69 height 12
click at [606, 259] on span "▲" at bounding box center [606, 263] width 12 height 12
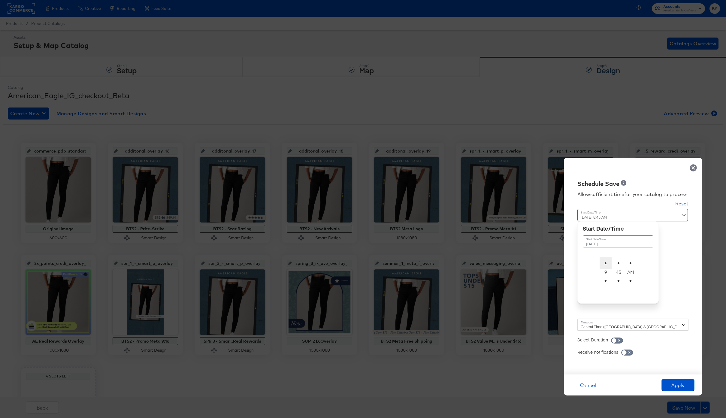
click at [606, 262] on span "▲" at bounding box center [606, 263] width 12 height 12
click at [606, 259] on span "▲" at bounding box center [606, 263] width 12 height 12
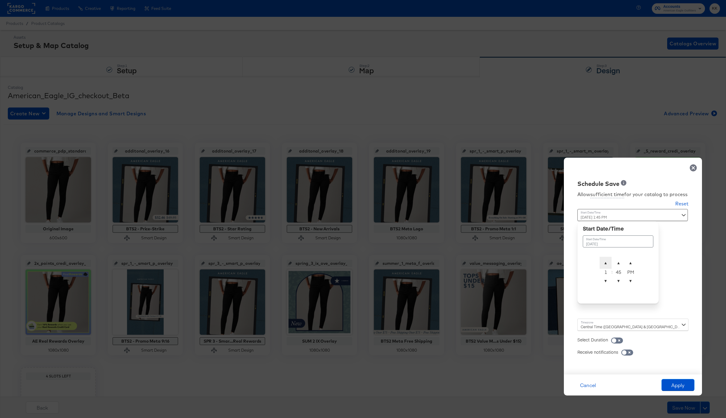
click at [606, 259] on span "▲" at bounding box center [606, 263] width 12 height 12
click at [618, 257] on span "▲" at bounding box center [618, 263] width 12 height 12
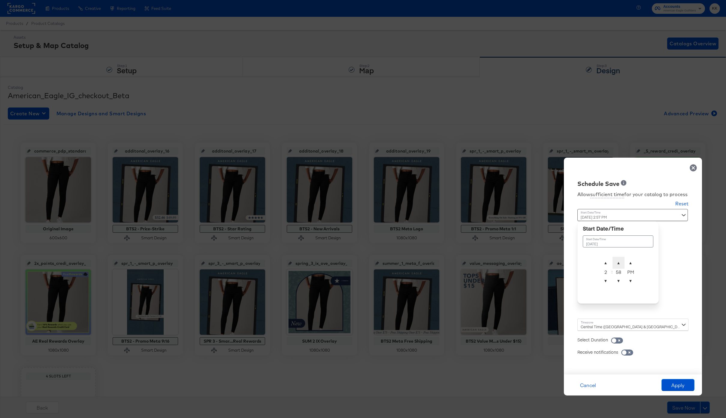
click at [618, 257] on span "▲" at bounding box center [618, 263] width 12 height 12
click at [637, 260] on tbody "▲ 2 ▼ : ▲ 00 ▼ ▲ PM ▼" at bounding box center [618, 272] width 71 height 32
type input "[DATE] 2:00 AM"
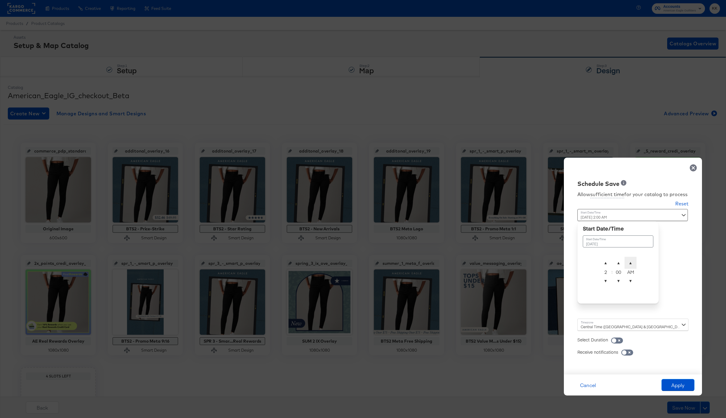
click at [633, 260] on span "▲" at bounding box center [630, 263] width 12 height 12
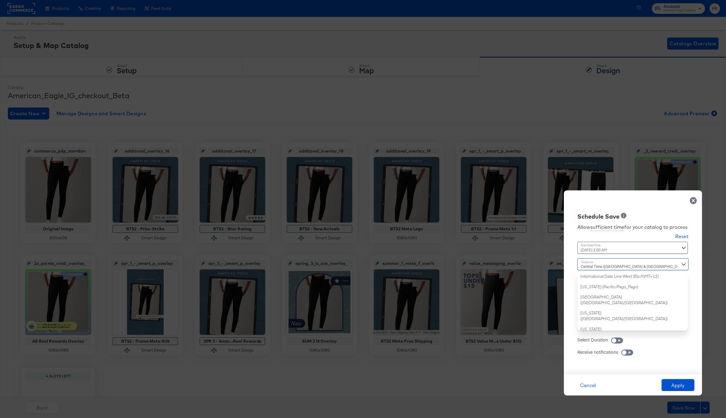
click at [588, 325] on div "Central Time ([GEOGRAPHIC_DATA] & [GEOGRAPHIC_DATA]) ([GEOGRAPHIC_DATA]/[GEOGRA…" at bounding box center [632, 294] width 111 height 72
type input "new"
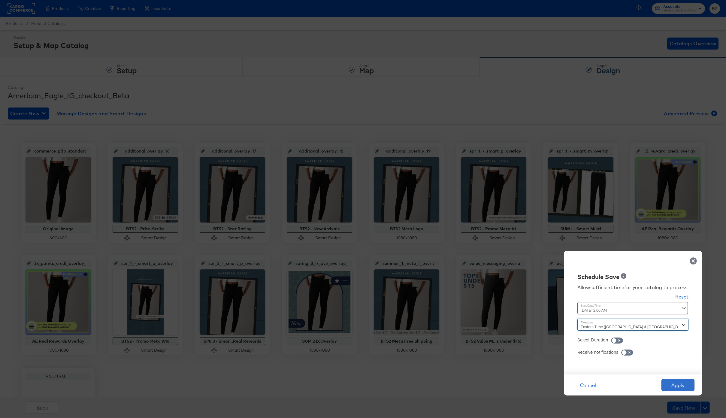
click at [672, 384] on button "Apply" at bounding box center [677, 385] width 33 height 12
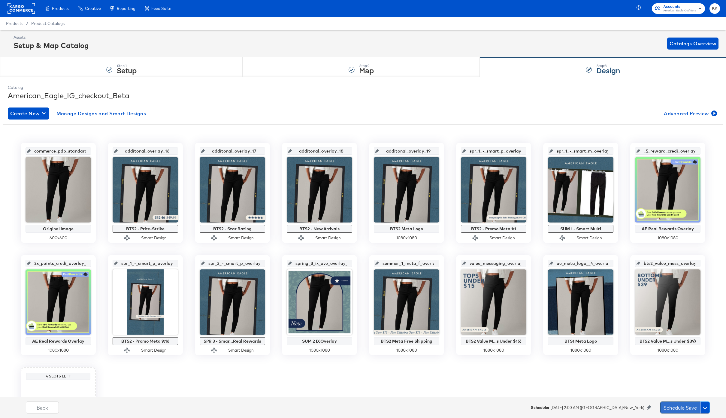
click at [668, 411] on button "Schedule Save" at bounding box center [680, 407] width 40 height 12
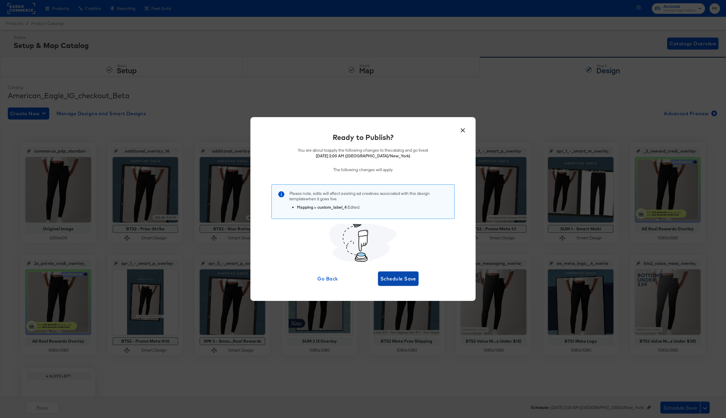
click at [406, 274] on button "Schedule Save" at bounding box center [398, 278] width 41 height 14
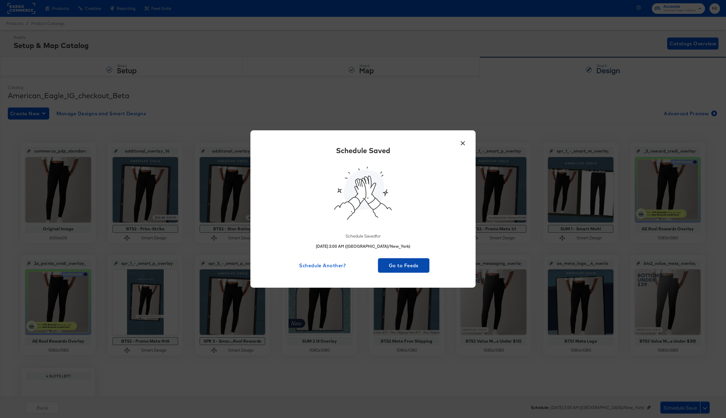
click at [414, 270] on button "Go to Feeds" at bounding box center [403, 265] width 51 height 14
